Goal: Check status: Check status

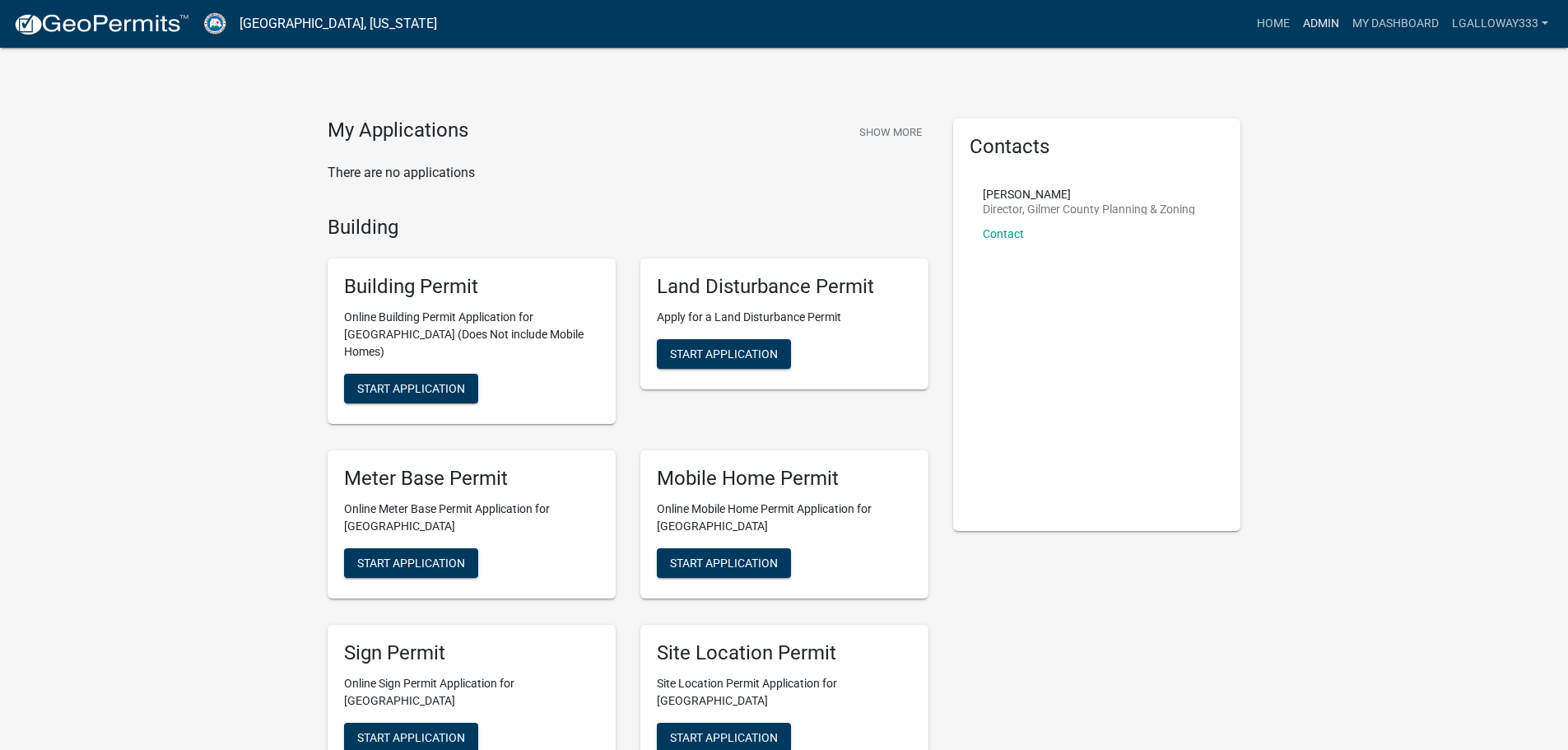
click at [1311, 23] on link "Admin" at bounding box center [1321, 24] width 49 height 31
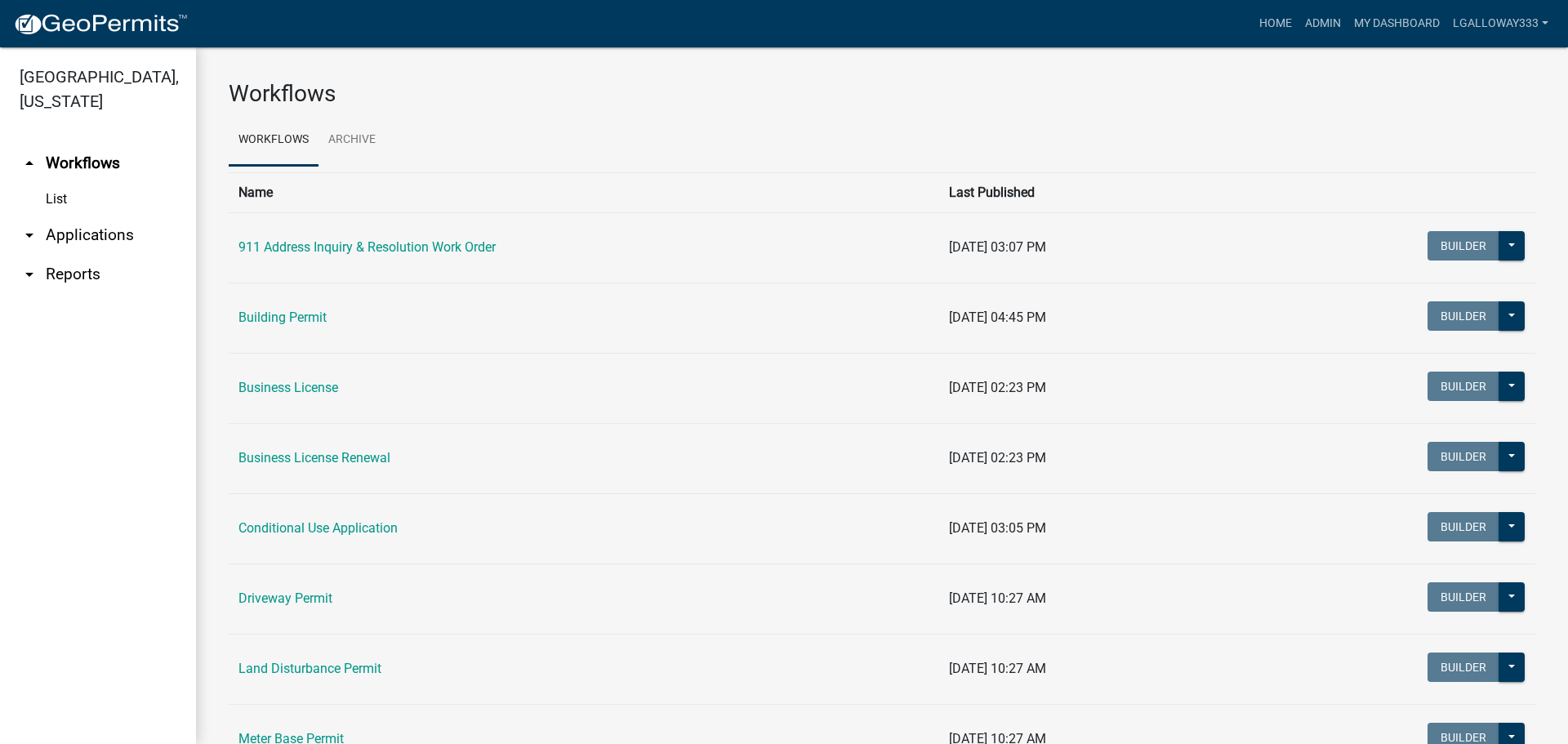
click at [94, 237] on link "arrow_drop_down Applications" at bounding box center [98, 235] width 196 height 39
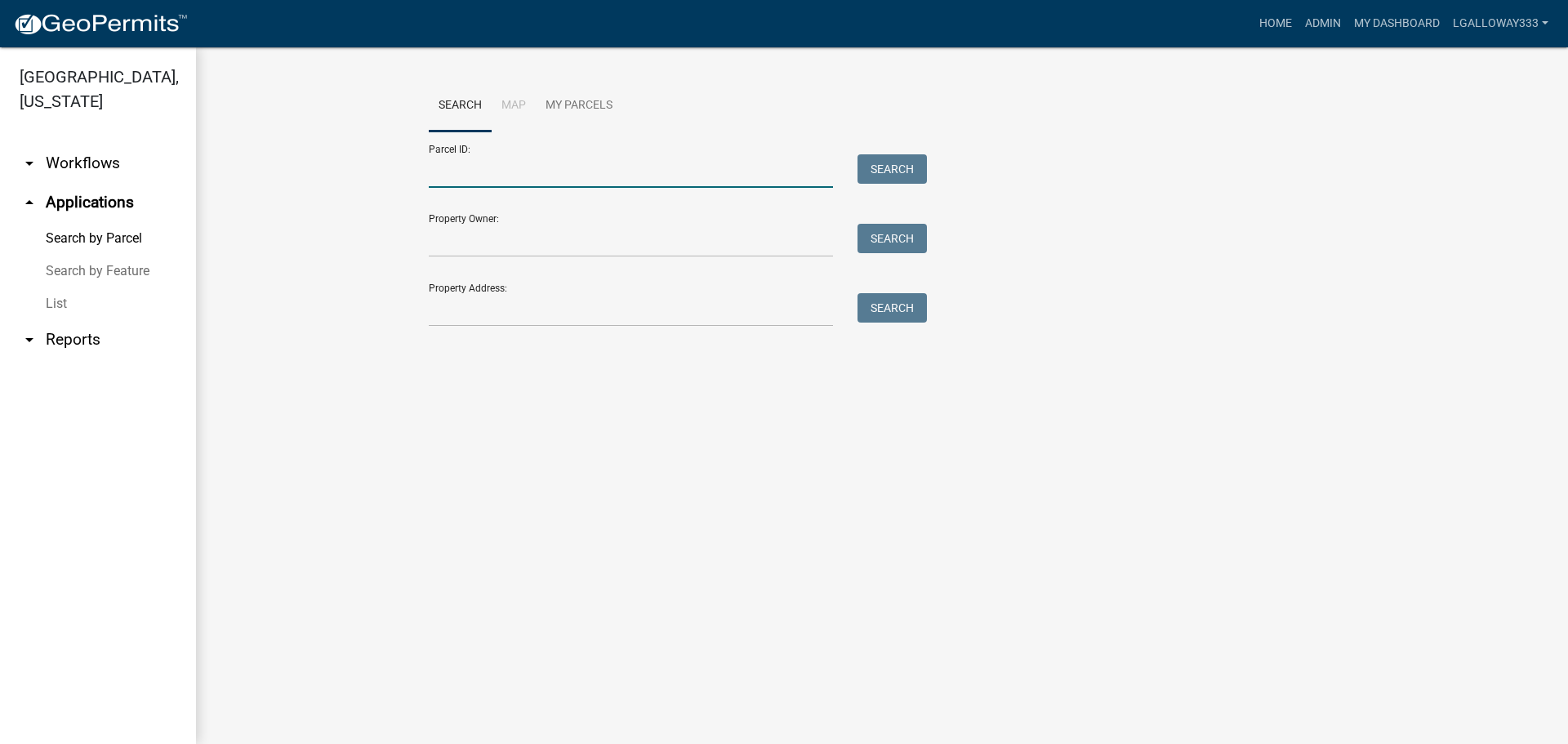
click at [511, 158] on input "Parcel ID:" at bounding box center [631, 171] width 404 height 33
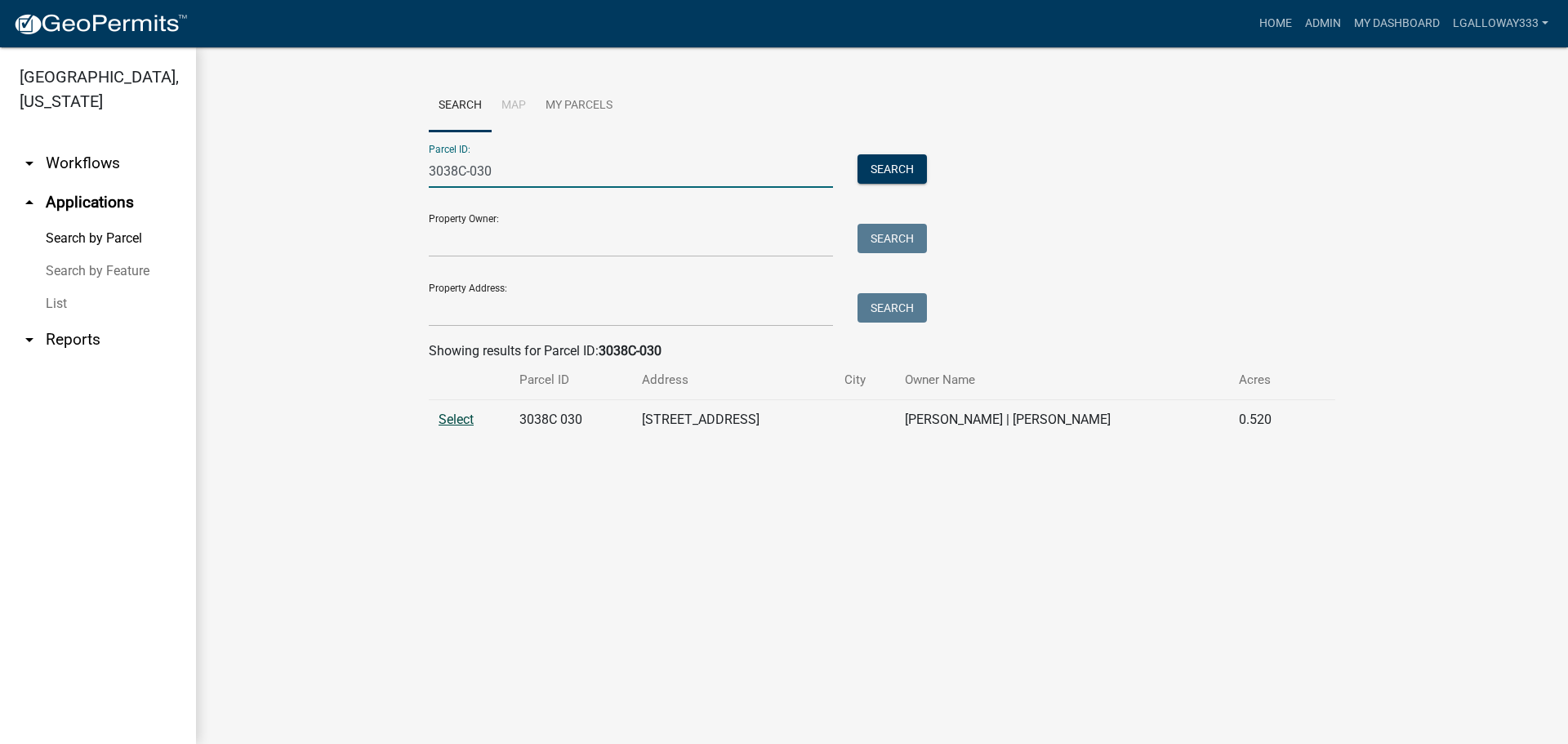
type input "3038C-030"
click at [460, 423] on span "Select" at bounding box center [456, 420] width 35 height 16
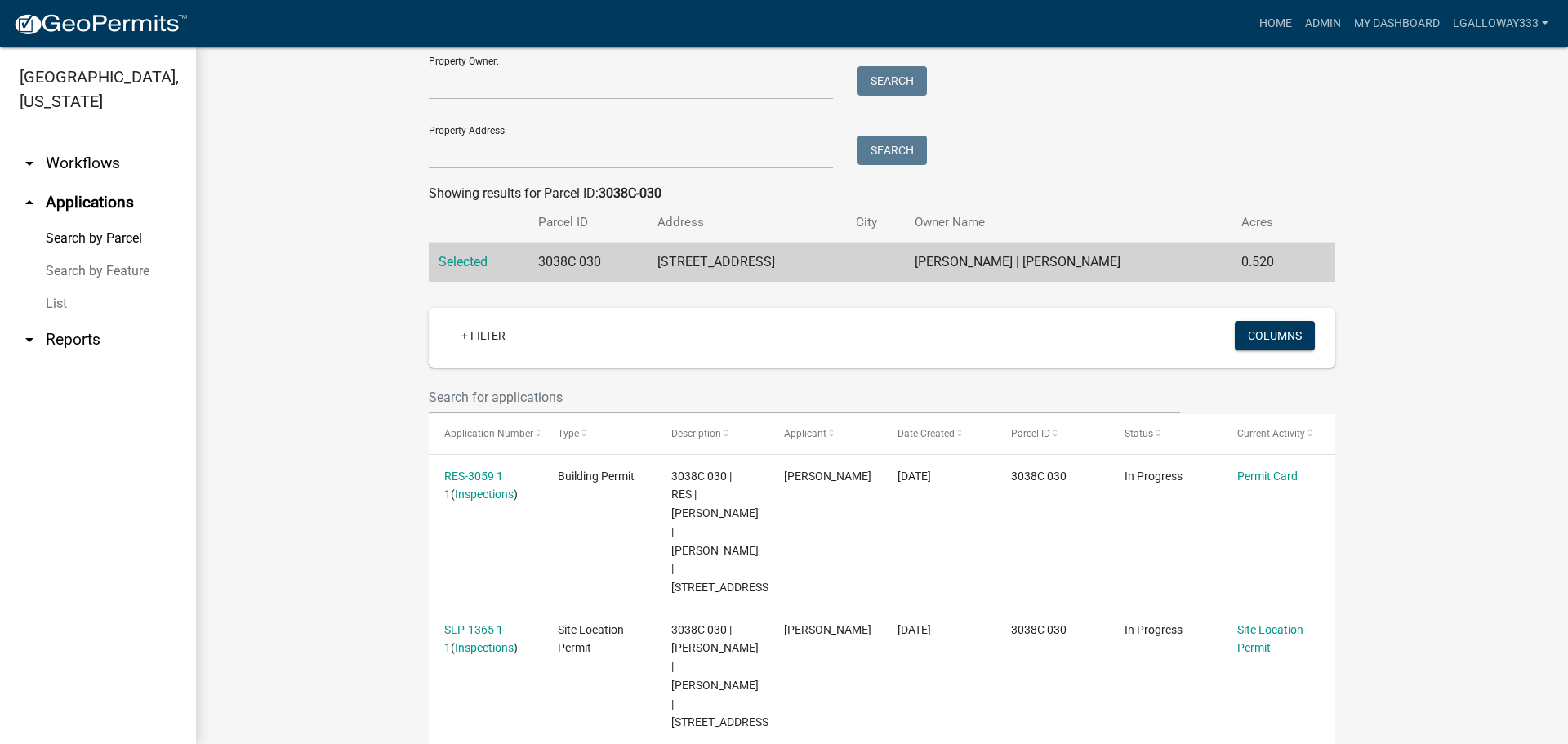
scroll to position [163, 0]
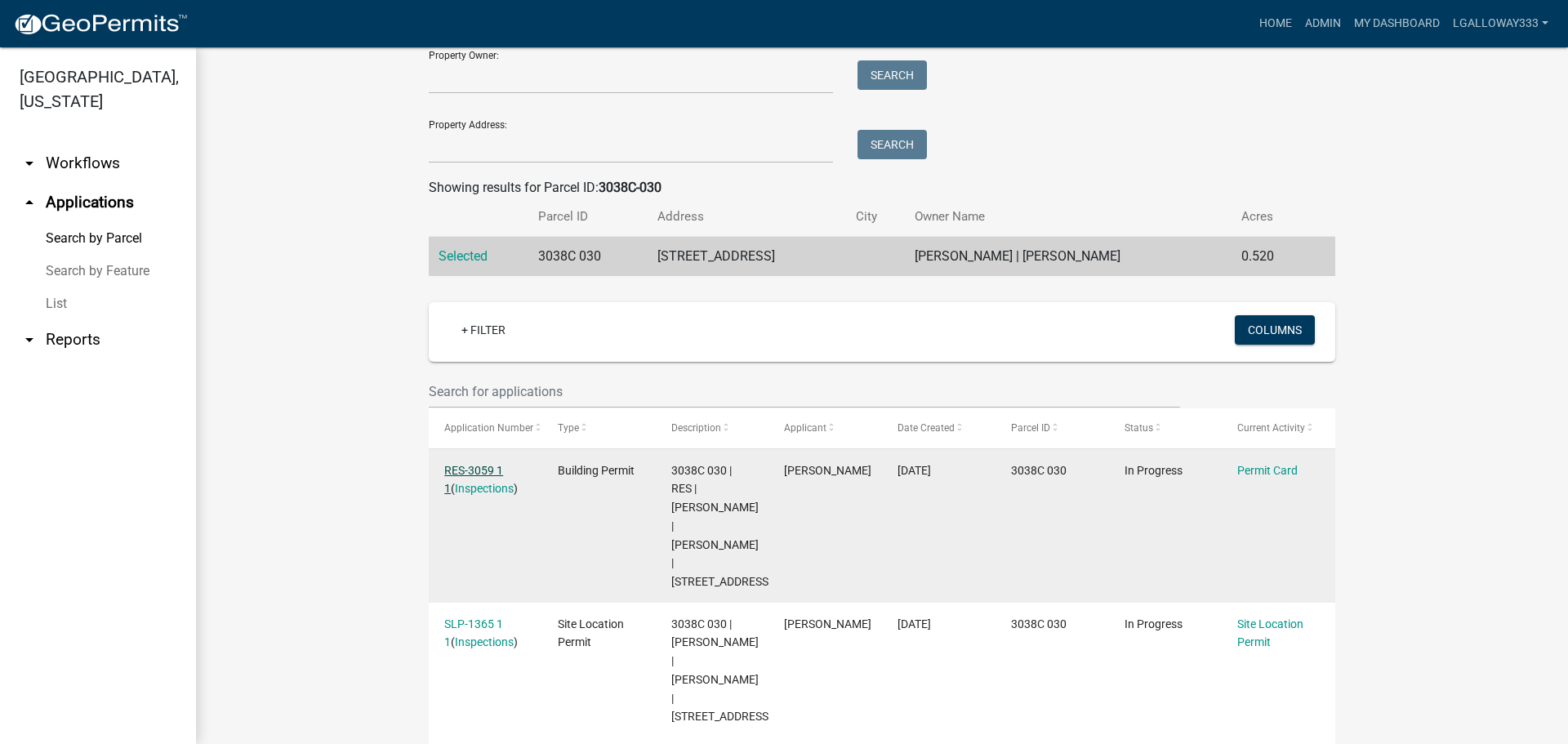
click at [482, 473] on link "RES-3059 1 1" at bounding box center [474, 479] width 59 height 32
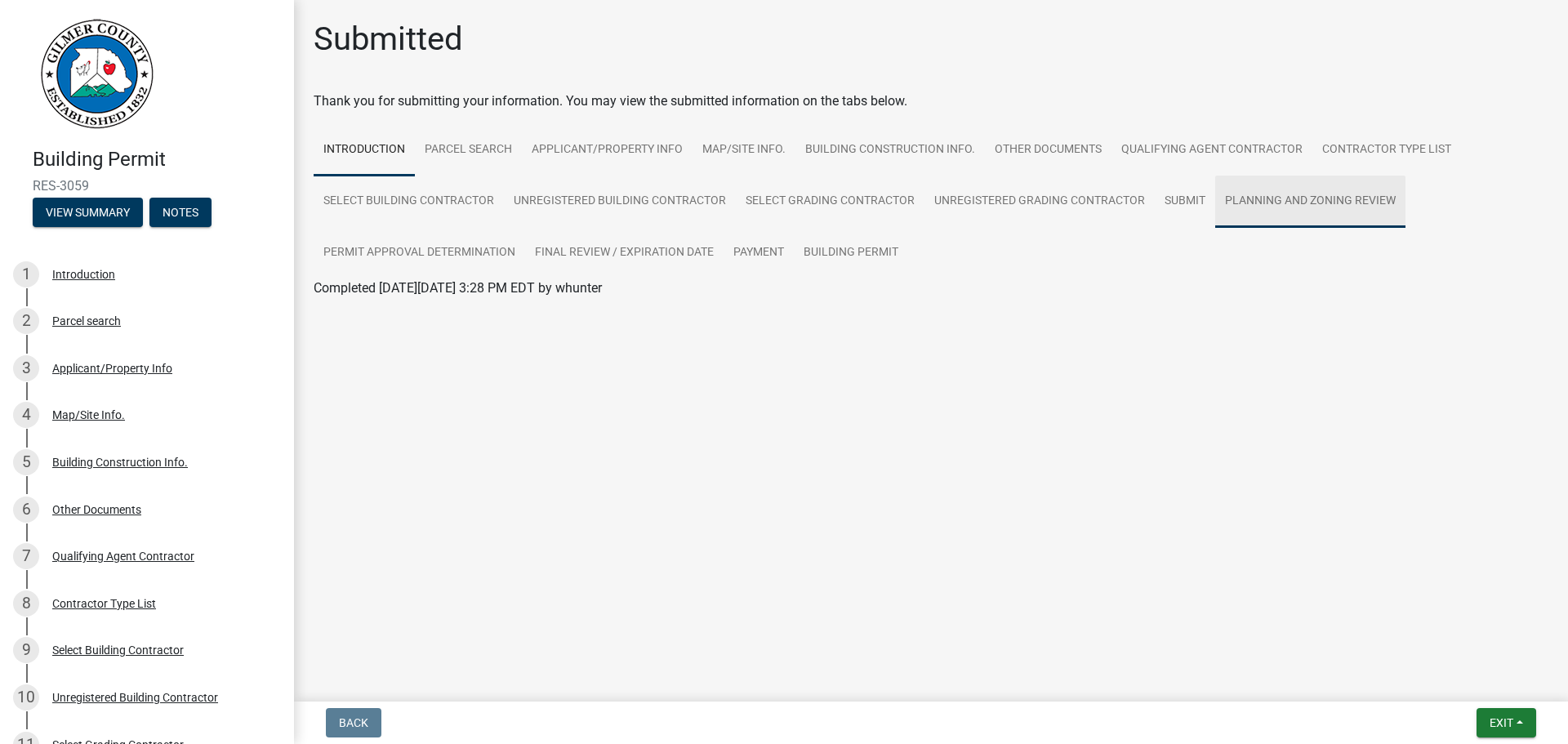
click at [1274, 212] on link "Planning and Zoning Review" at bounding box center [1310, 202] width 190 height 53
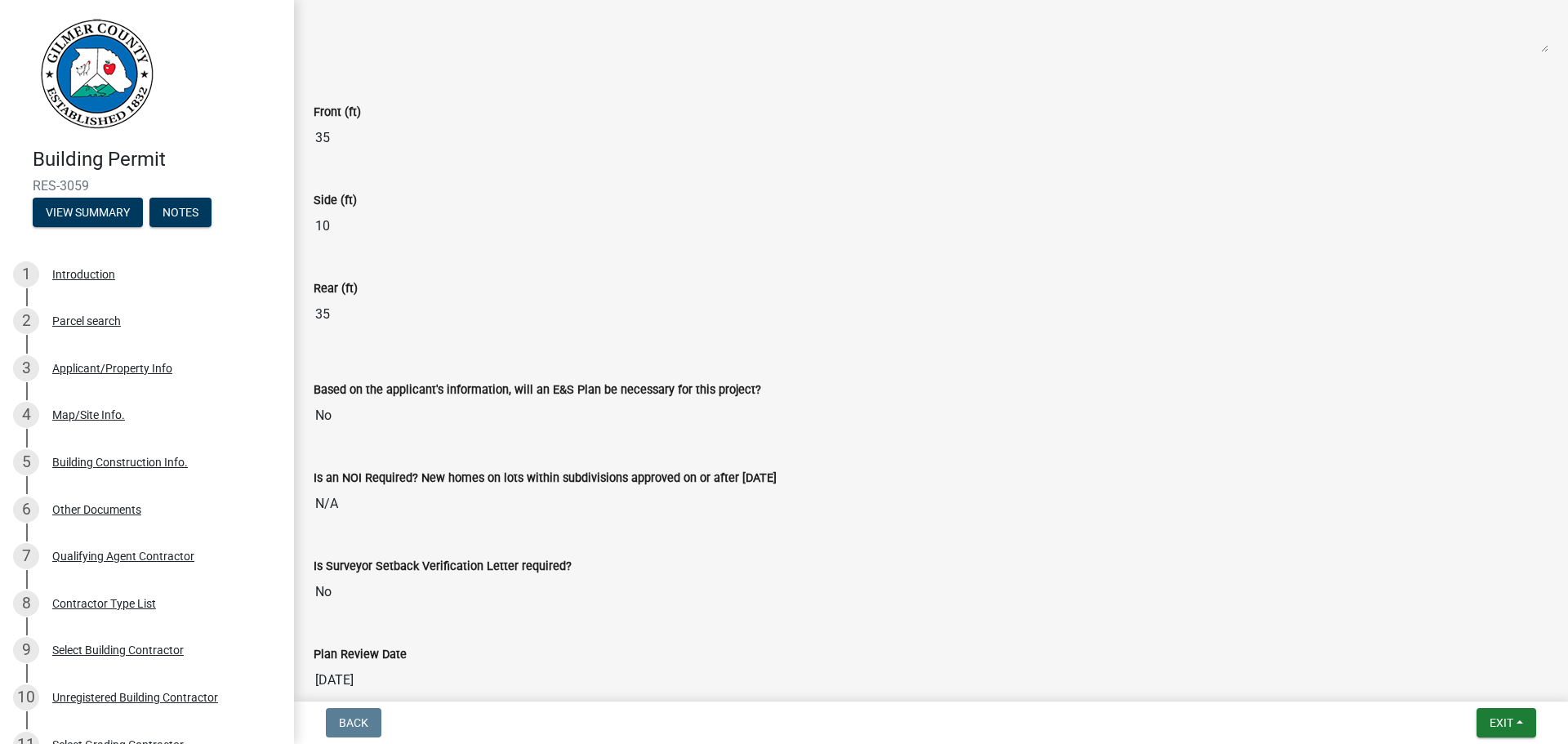
scroll to position [3463, 0]
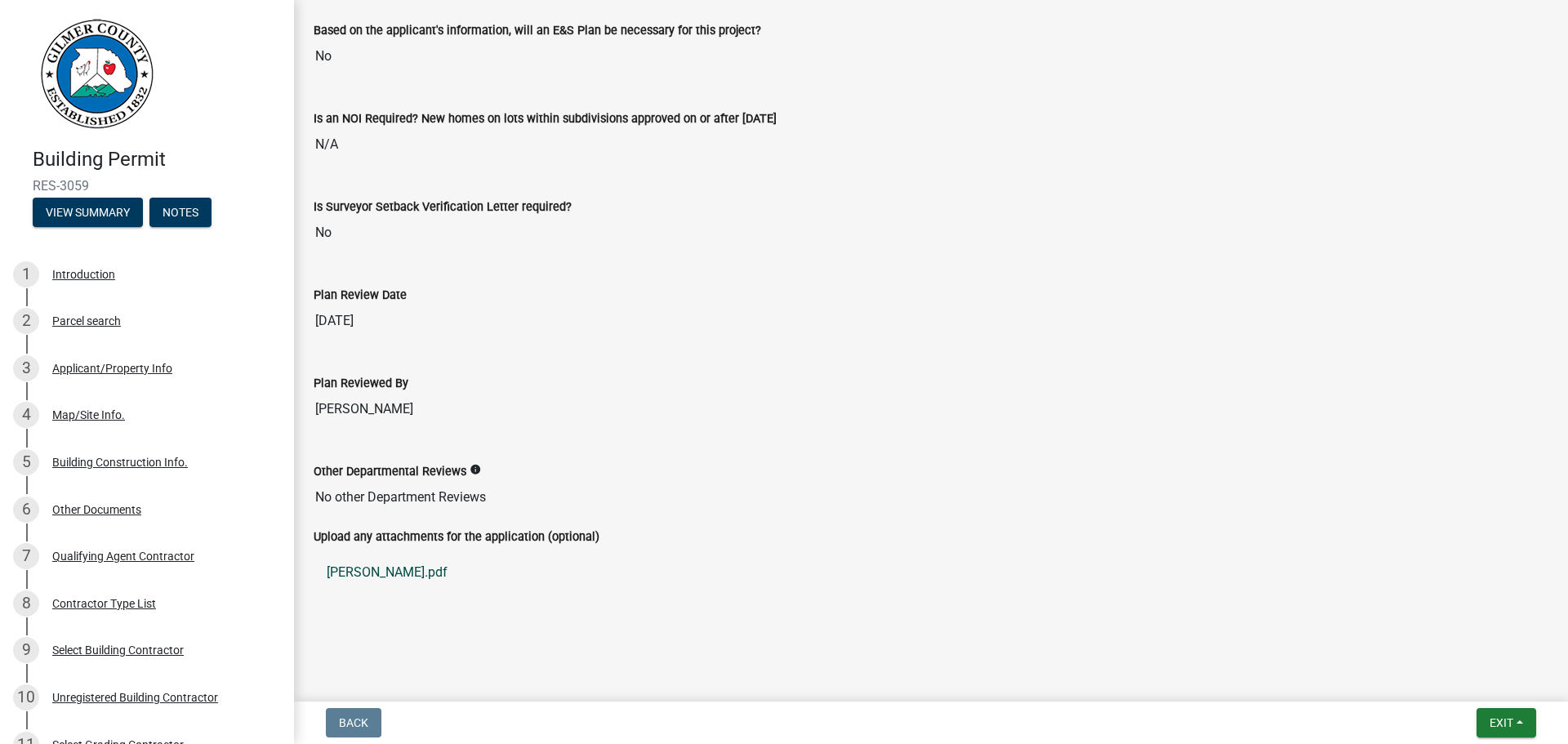
click at [423, 567] on link "[PERSON_NAME].pdf" at bounding box center [930, 572] width 1235 height 39
